Goal: Use online tool/utility

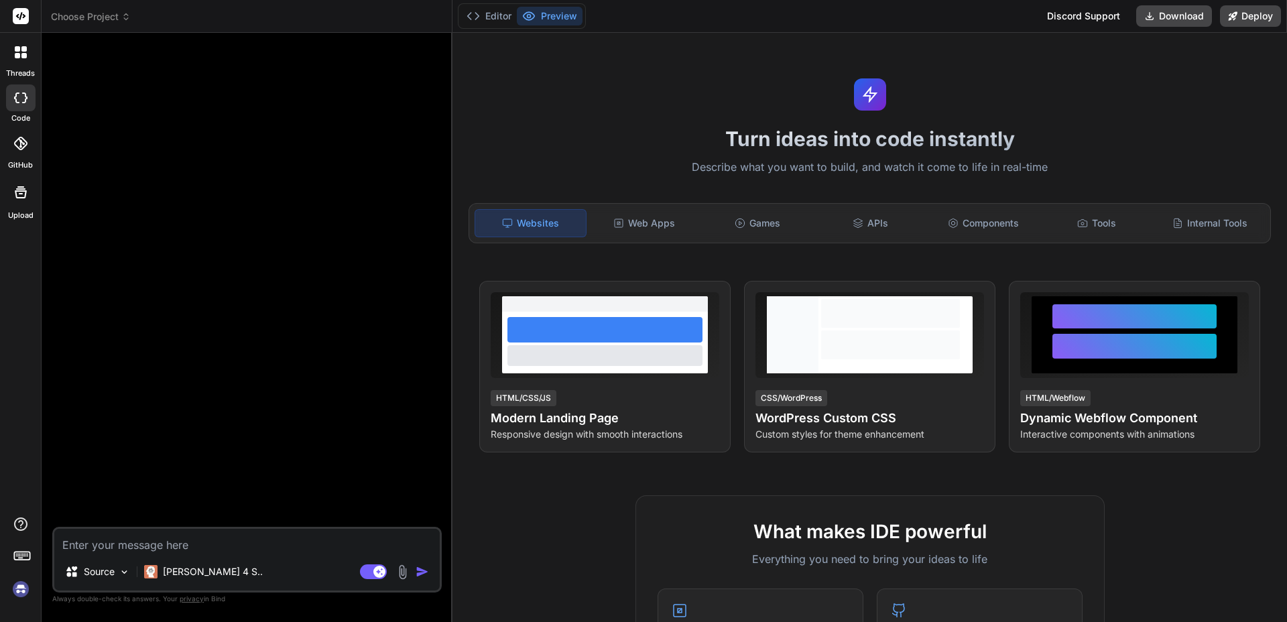
click at [18, 607] on div "threads code GitHub Upload" at bounding box center [21, 311] width 42 height 622
click at [23, 566] on div at bounding box center [20, 558] width 41 height 84
click at [17, 584] on img at bounding box center [20, 589] width 23 height 23
click at [24, 589] on img at bounding box center [20, 589] width 23 height 23
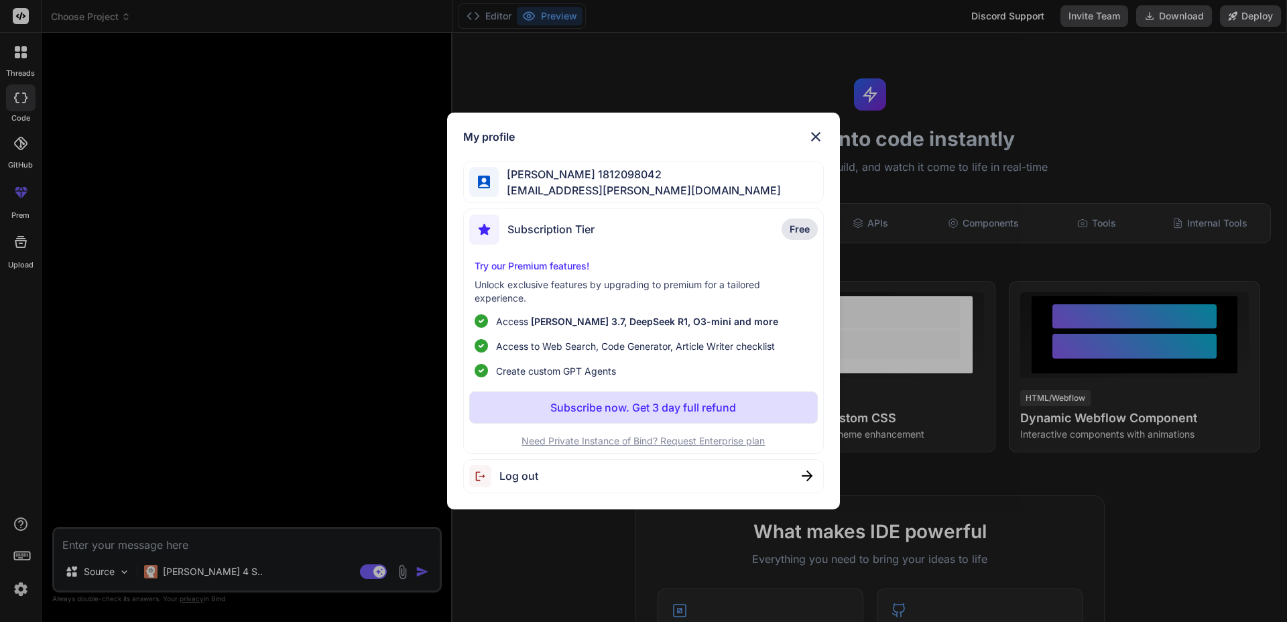
click at [814, 133] on img at bounding box center [816, 137] width 16 height 16
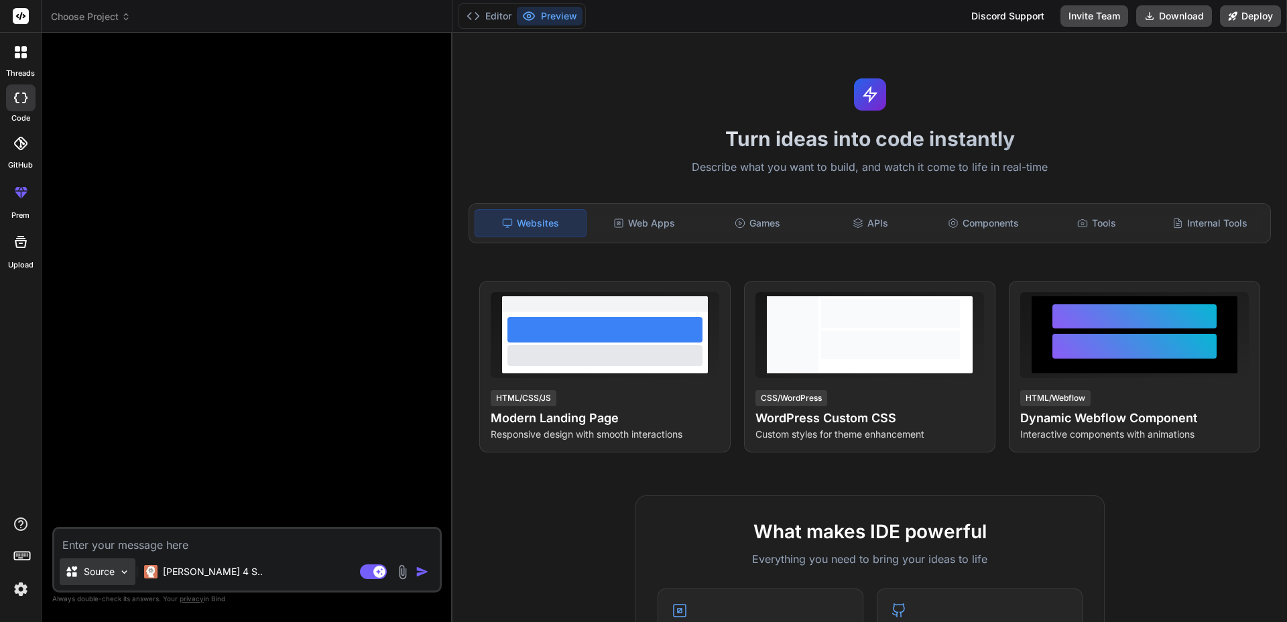
click at [120, 574] on img at bounding box center [124, 571] width 11 height 11
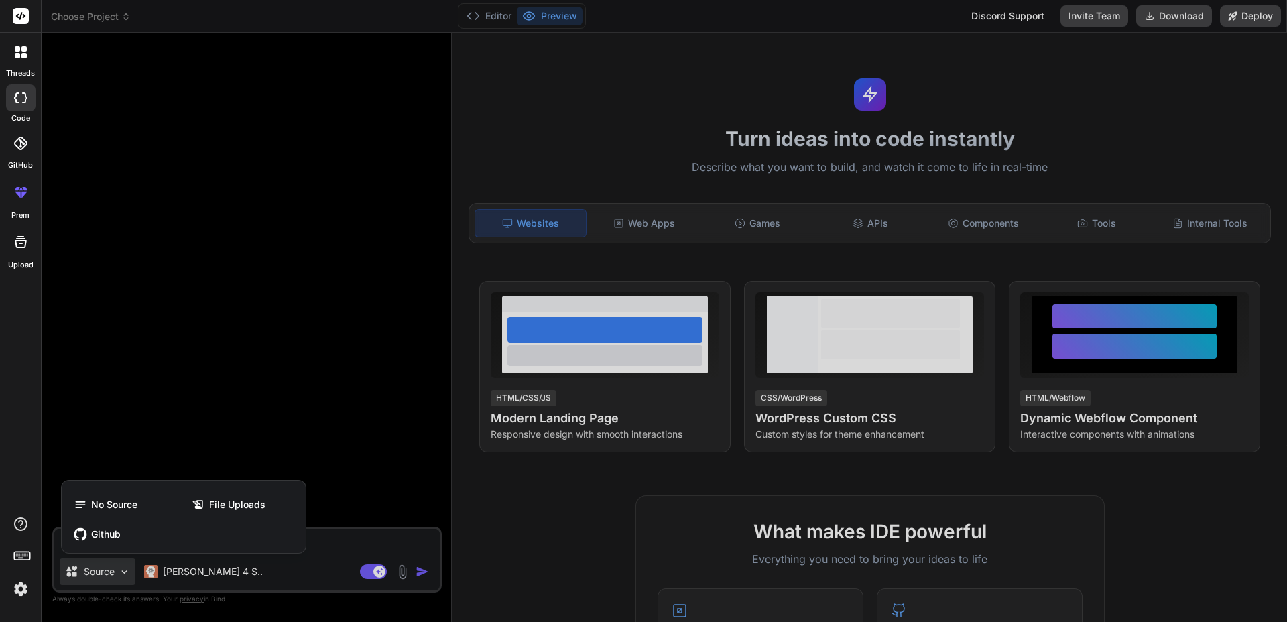
click at [178, 562] on div at bounding box center [643, 311] width 1287 height 622
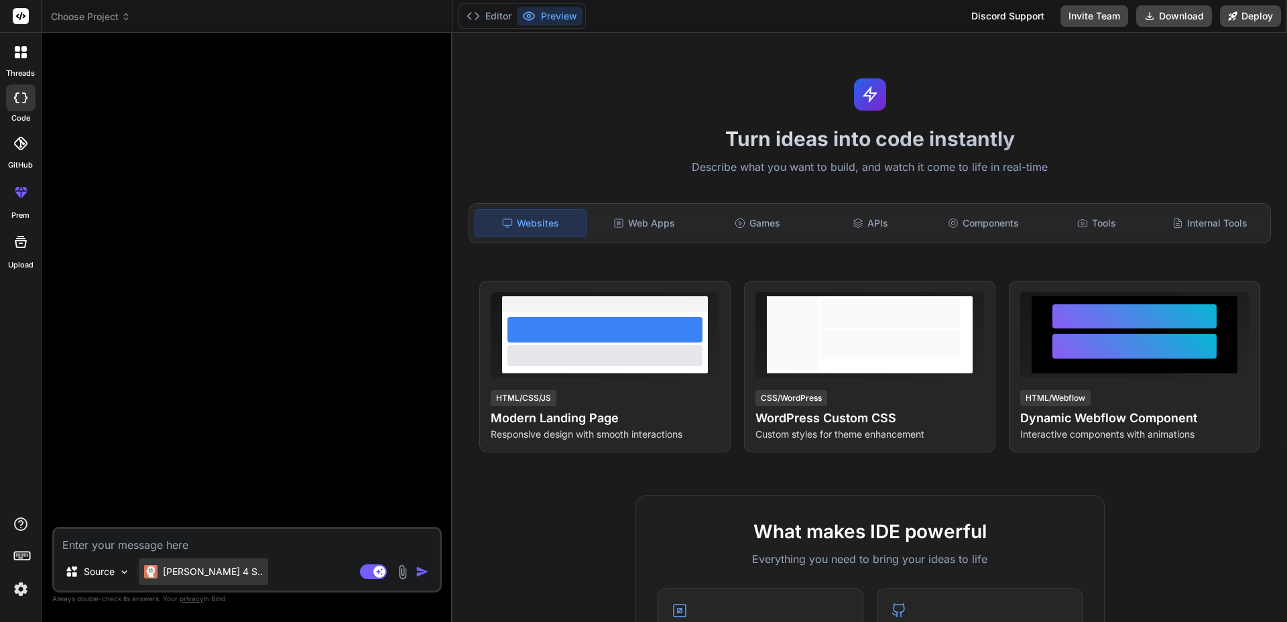
click at [178, 562] on div "Claude 4 S.." at bounding box center [203, 571] width 129 height 27
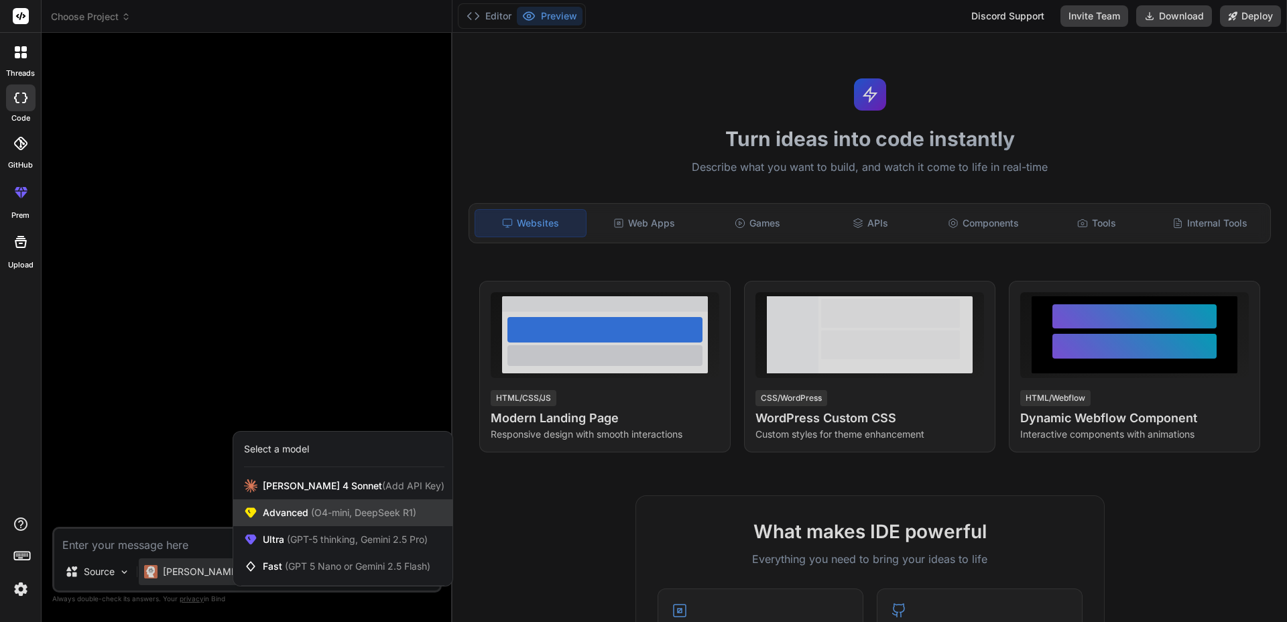
click at [286, 521] on div "Advanced (O4-mini, DeepSeek R1)" at bounding box center [342, 512] width 219 height 27
type textarea "x"
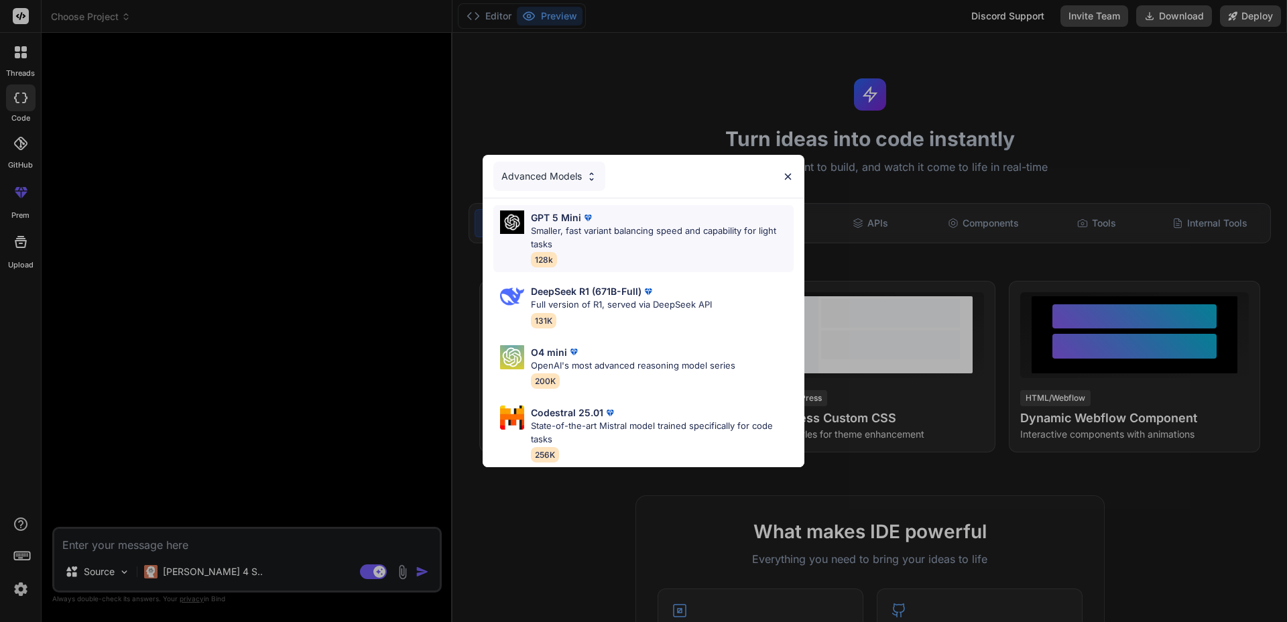
click at [579, 243] on p "Smaller, fast variant balancing speed and capability for light tasks" at bounding box center [662, 238] width 263 height 26
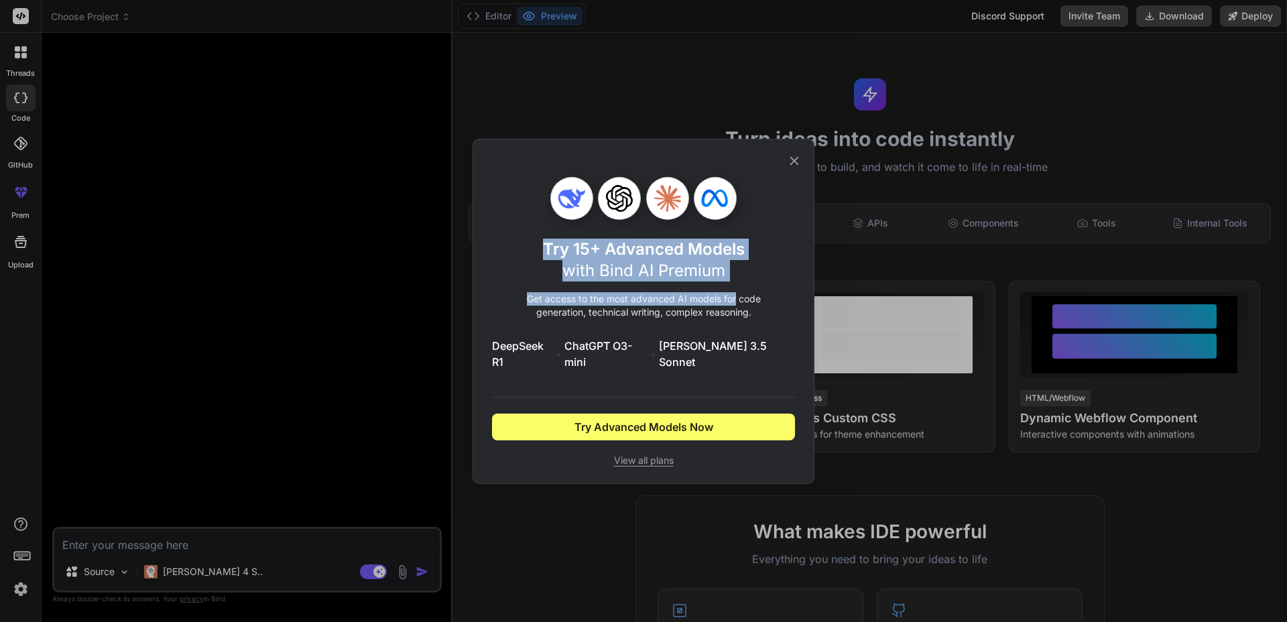
drag, startPoint x: 796, startPoint y: 174, endPoint x: 727, endPoint y: 332, distance: 172.6
click at [733, 309] on div "Try 15+ Advanced Models with Bind AI Premium Get access to the most advanced AI…" at bounding box center [643, 322] width 303 height 290
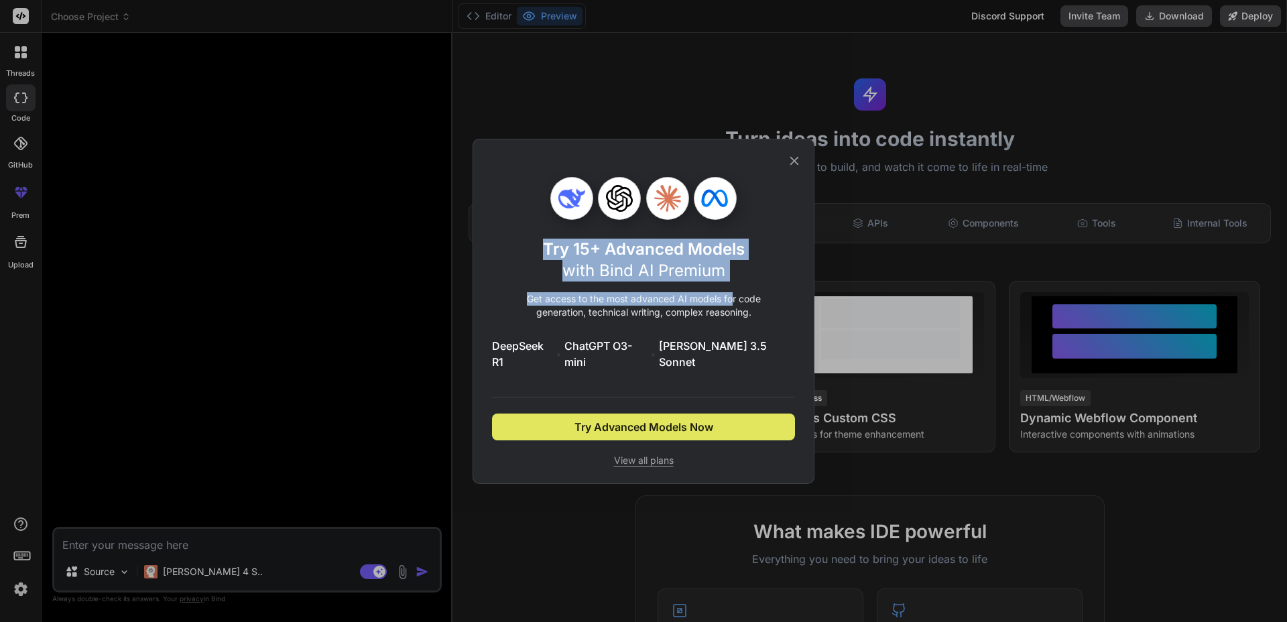
click at [676, 419] on span "Try Advanced Models Now" at bounding box center [643, 427] width 139 height 16
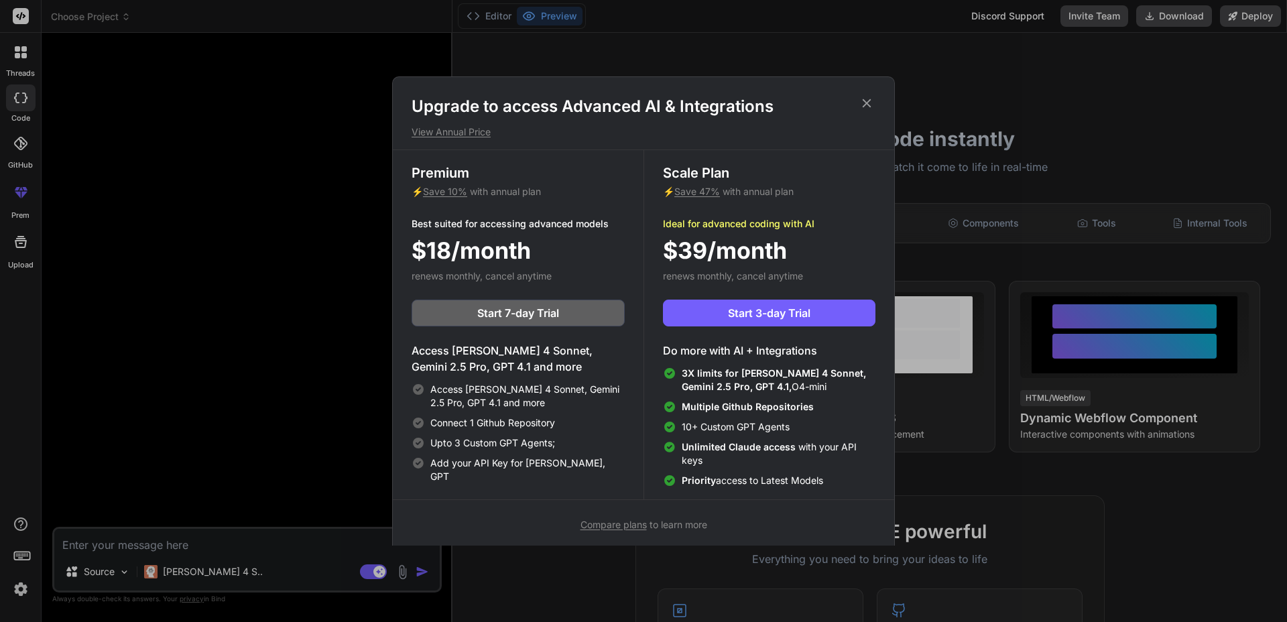
click at [871, 107] on icon at bounding box center [866, 103] width 15 height 15
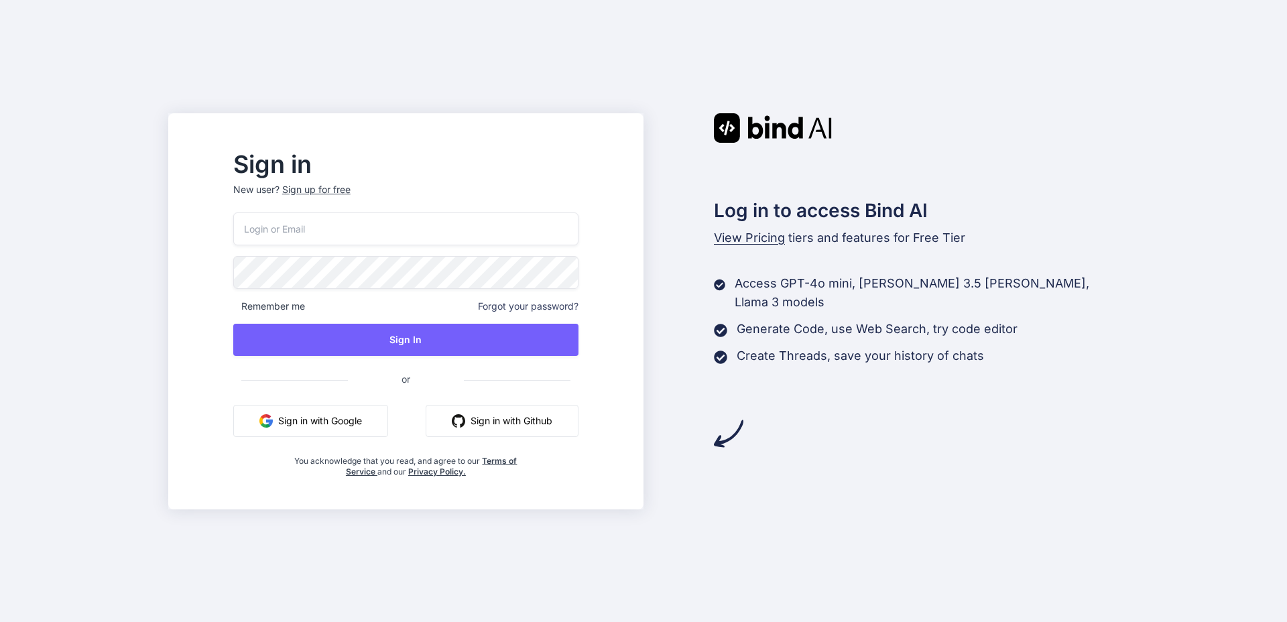
click at [385, 428] on button "Sign in with Google" at bounding box center [310, 421] width 155 height 32
